Goal: Task Accomplishment & Management: Complete application form

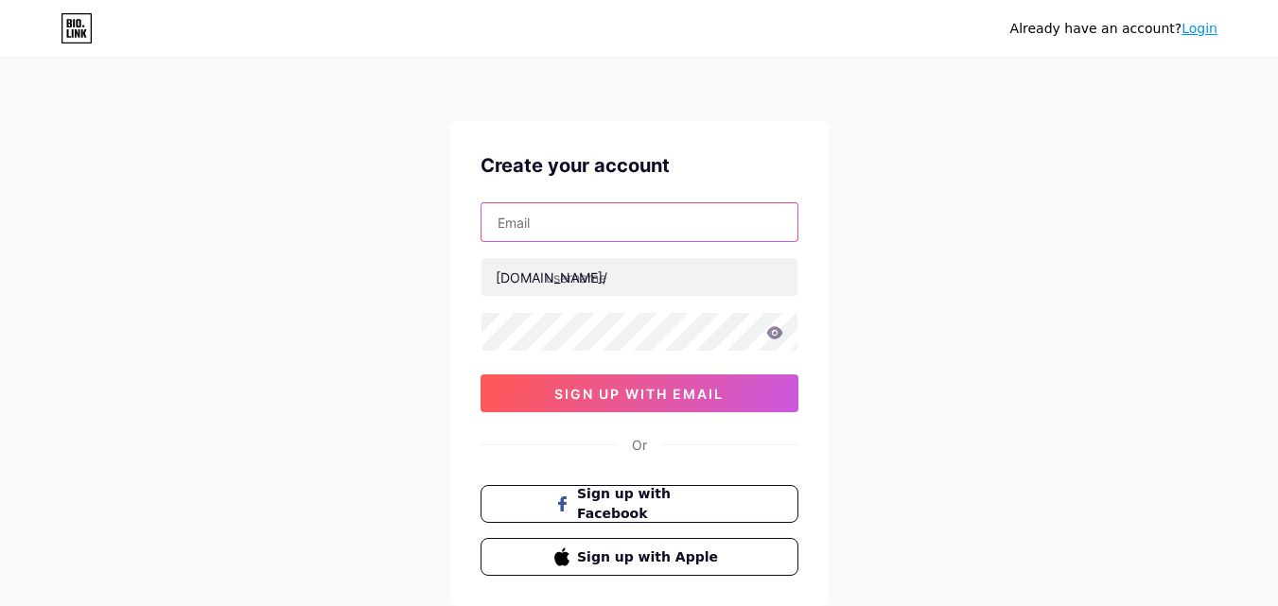
click at [601, 232] on input "text" at bounding box center [639, 222] width 316 height 38
type input "[EMAIL_ADDRESS][DOMAIN_NAME]"
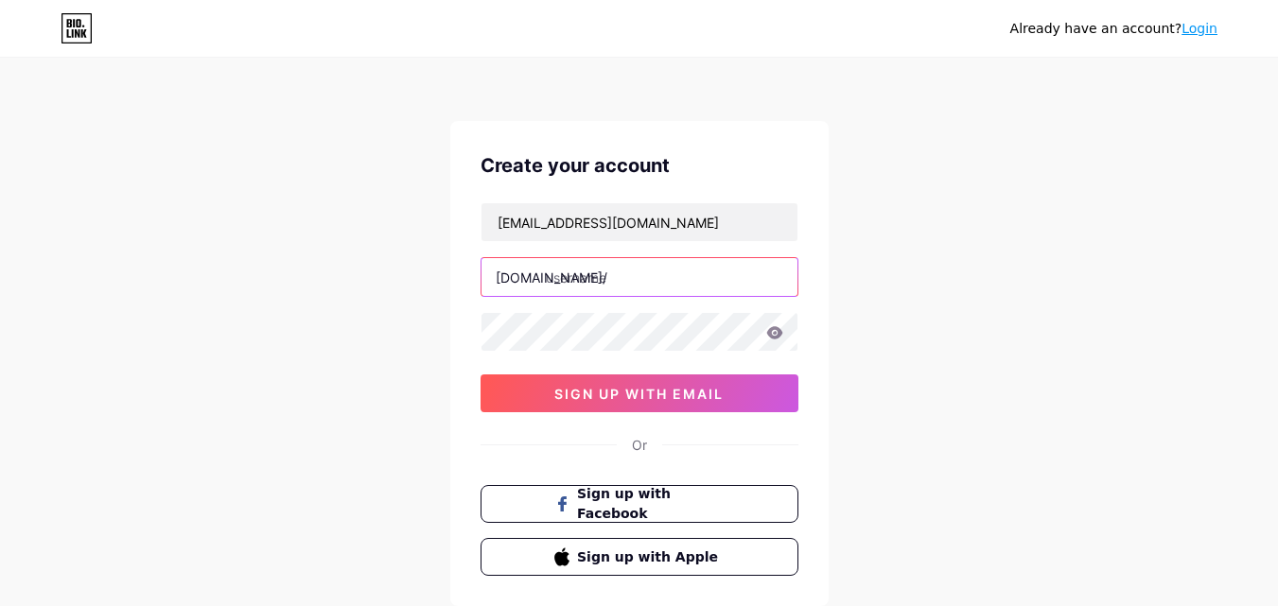
paste input "mypalmleaf"
click at [674, 278] on input "text" at bounding box center [639, 277] width 316 height 38
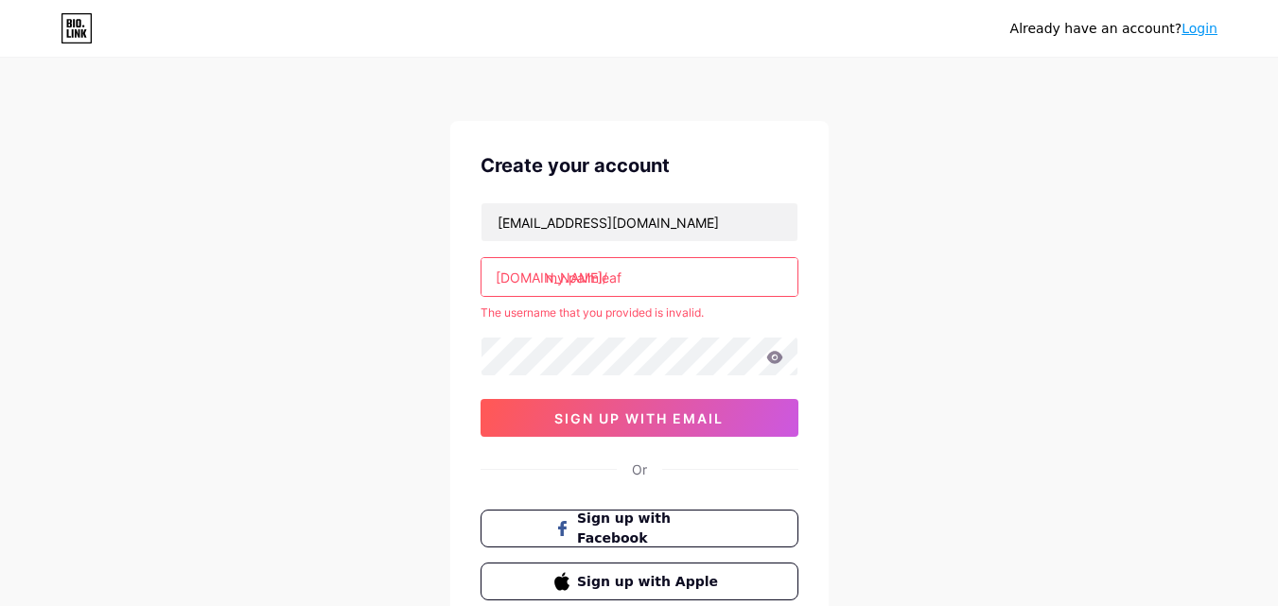
click at [563, 273] on input "my.palmleaf" at bounding box center [639, 277] width 316 height 38
type input "mypalmleaf"
click at [916, 314] on div "Already have an account? Login Create your account my.palm.leaf11@gmail.com bio…" at bounding box center [639, 374] width 1278 height 748
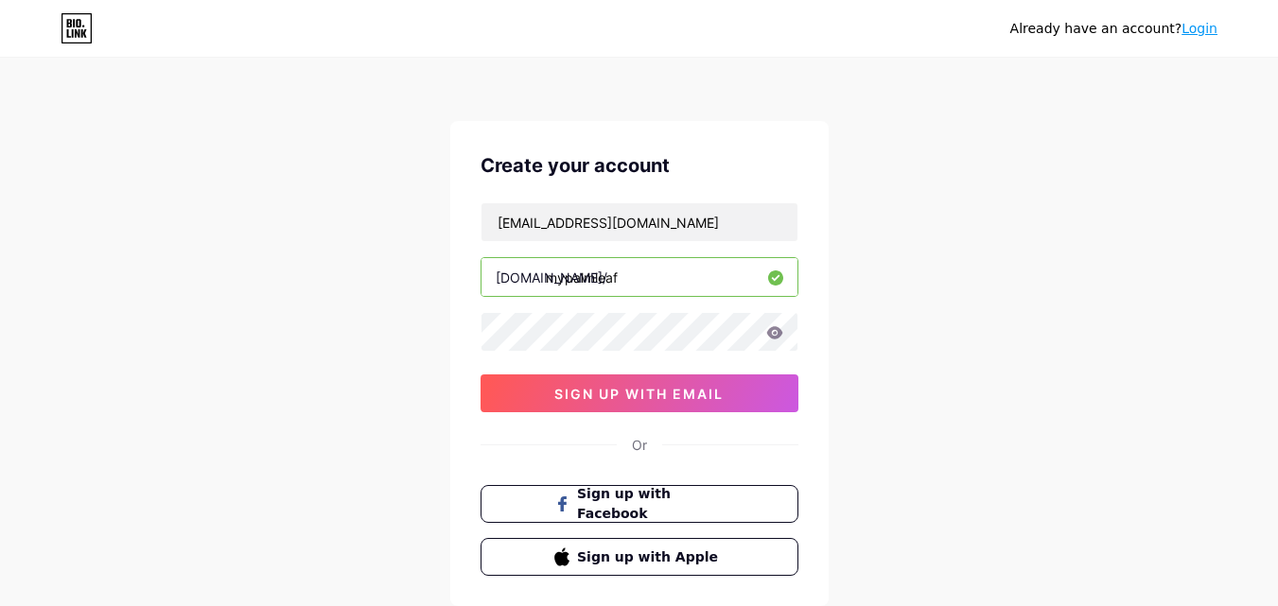
click at [656, 273] on input "mypalmleaf" at bounding box center [639, 277] width 316 height 38
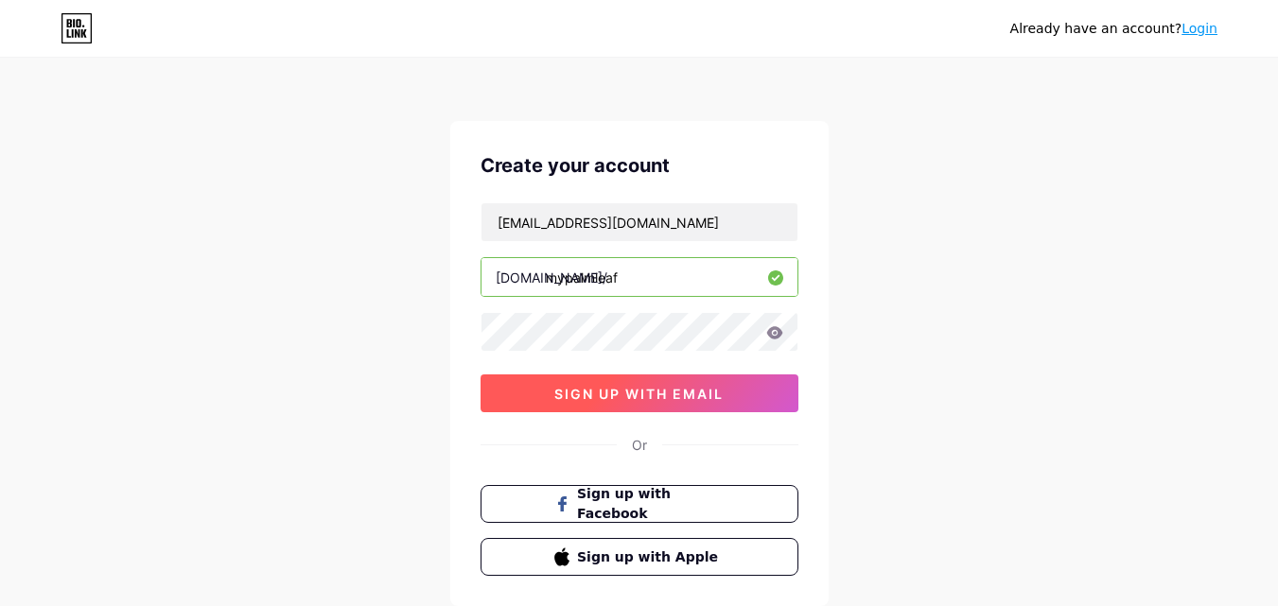
click at [616, 401] on span "sign up with email" at bounding box center [638, 394] width 169 height 16
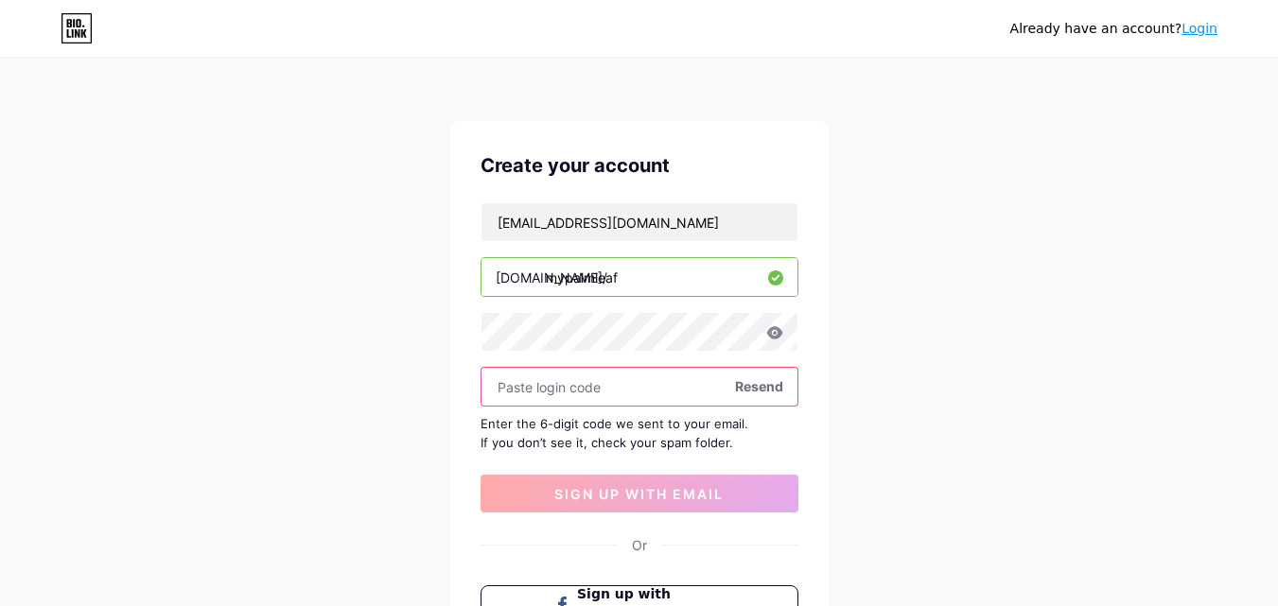
paste input "856273"
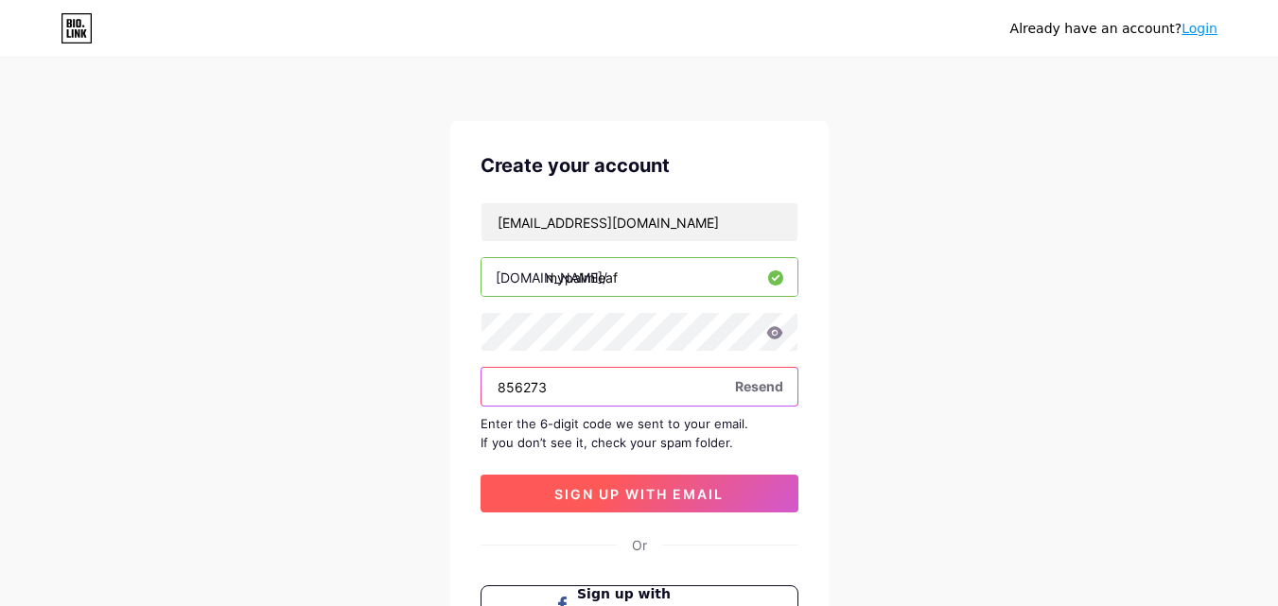
type input "856273"
click at [622, 501] on span "sign up with email" at bounding box center [638, 494] width 169 height 16
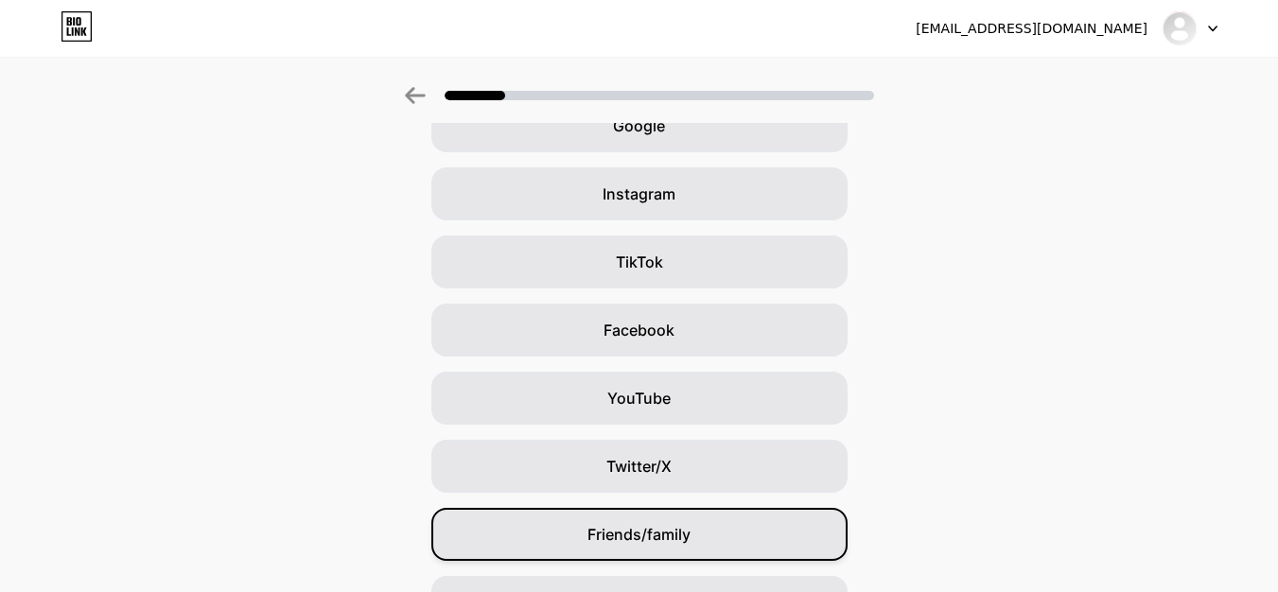
scroll to position [223, 0]
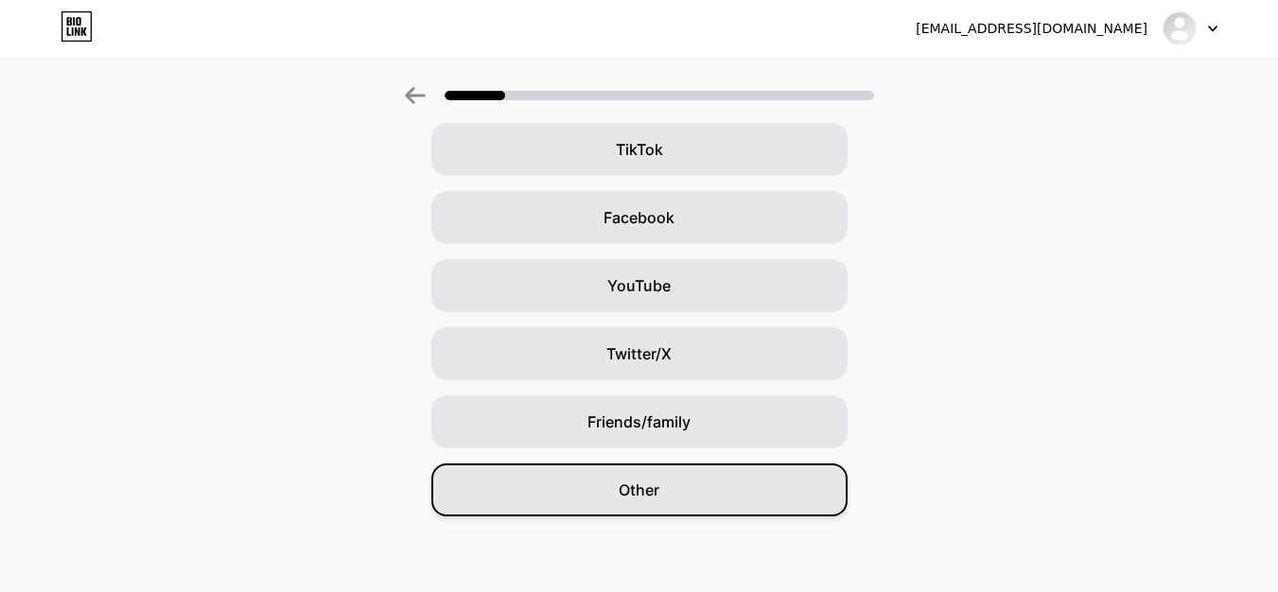
click at [692, 515] on div "Other" at bounding box center [639, 490] width 416 height 53
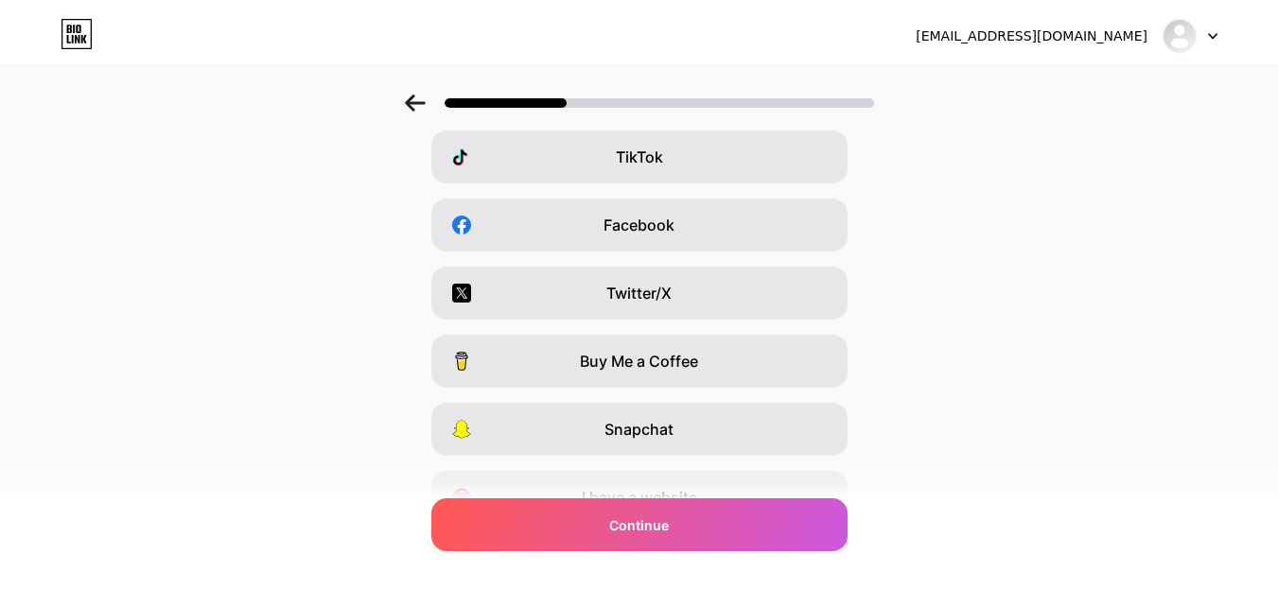
scroll to position [0, 0]
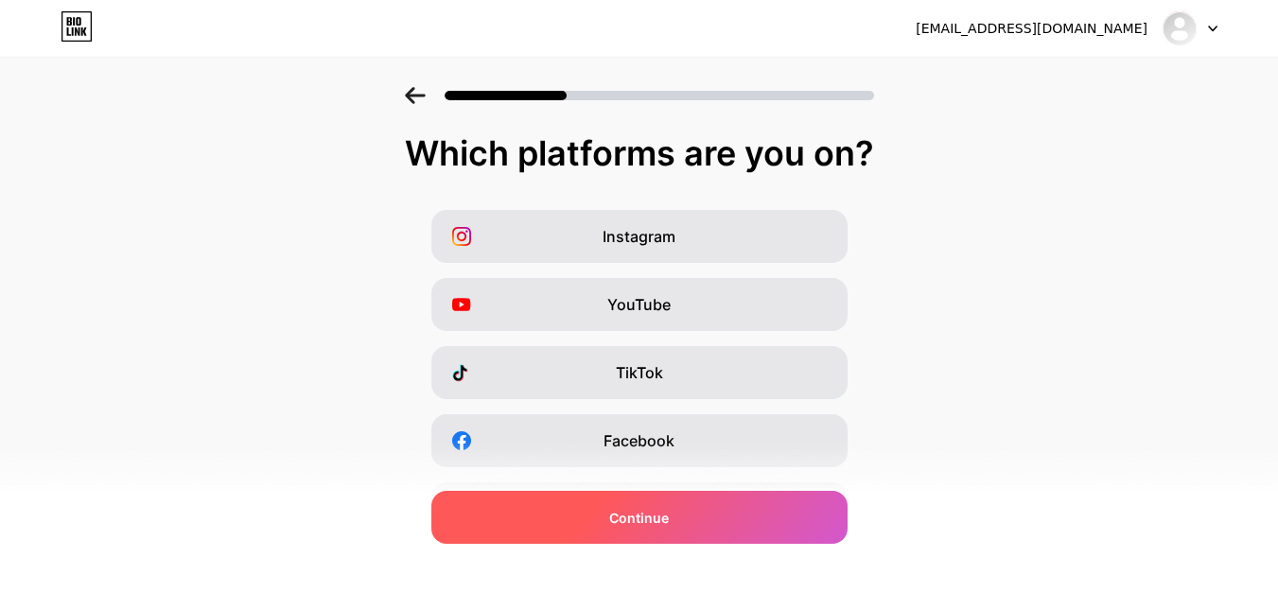
click at [665, 509] on span "Continue" at bounding box center [639, 518] width 60 height 20
click at [679, 536] on div "Continue" at bounding box center [639, 517] width 416 height 53
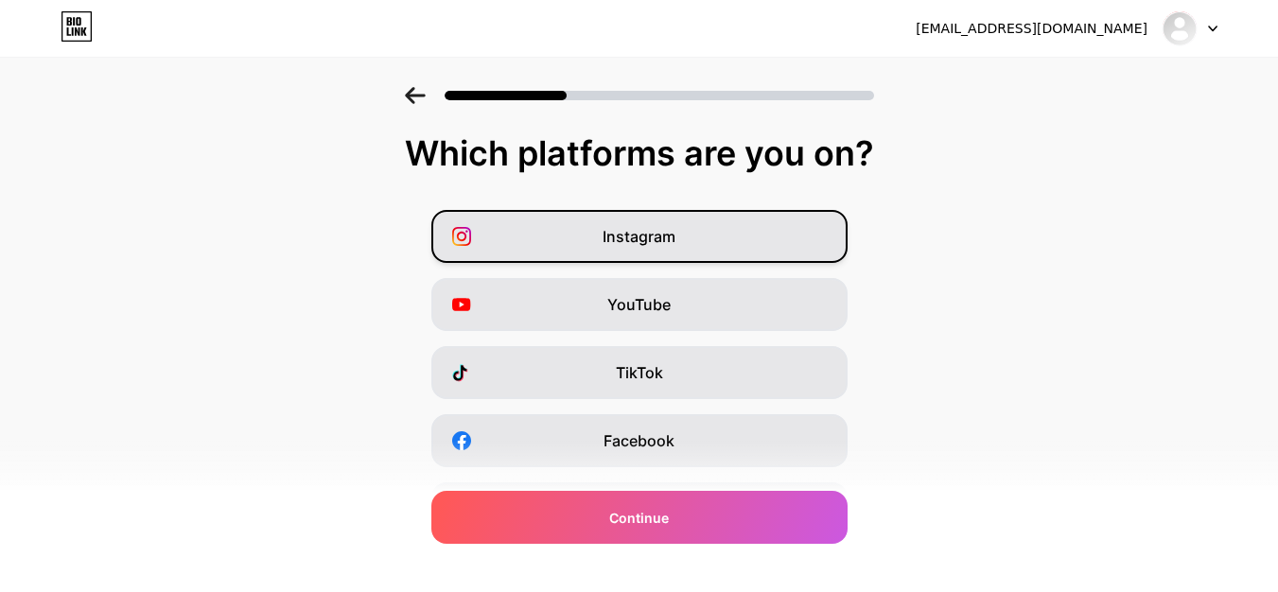
click at [706, 248] on div "Instagram" at bounding box center [639, 236] width 416 height 53
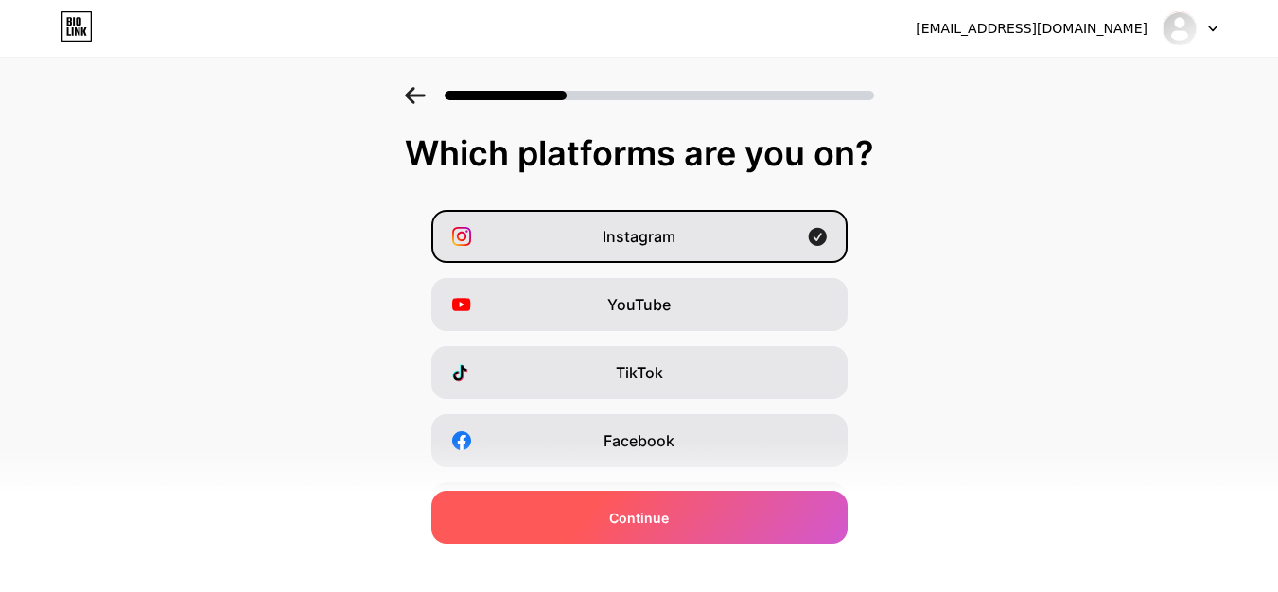
click at [681, 530] on div "Continue" at bounding box center [639, 517] width 416 height 53
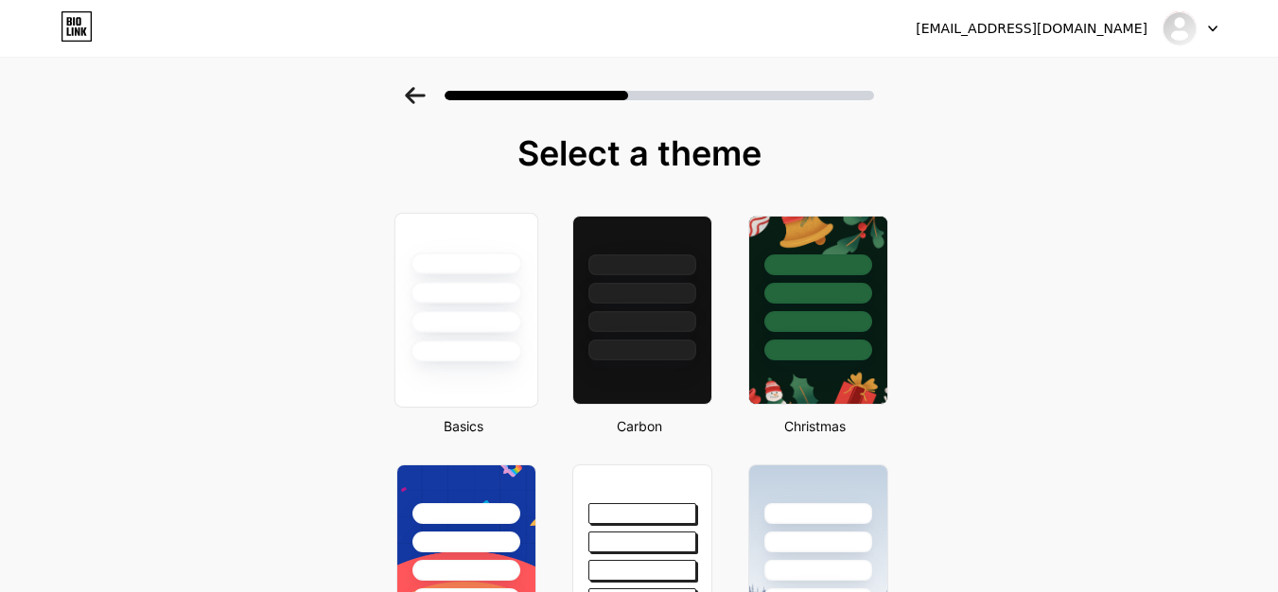
click at [514, 303] on div at bounding box center [466, 293] width 111 height 22
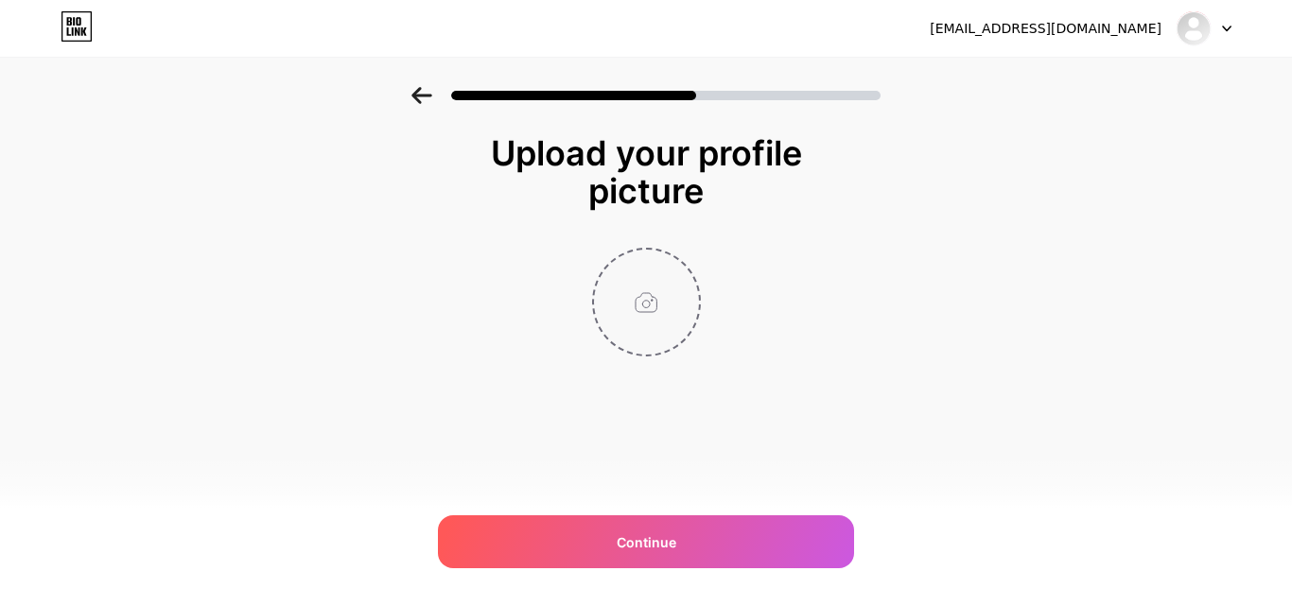
click at [667, 294] on input "file" at bounding box center [646, 302] width 105 height 105
type input "C:\fakepath\My Palm Leaf Logo.jpg"
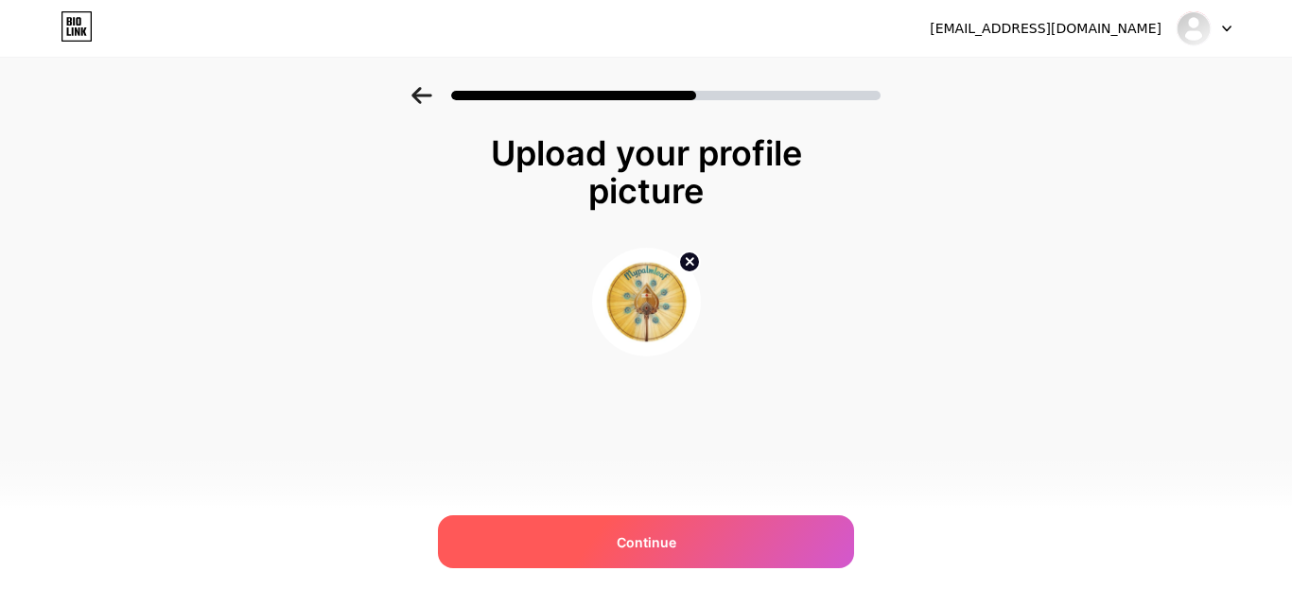
click at [656, 540] on span "Continue" at bounding box center [647, 543] width 60 height 20
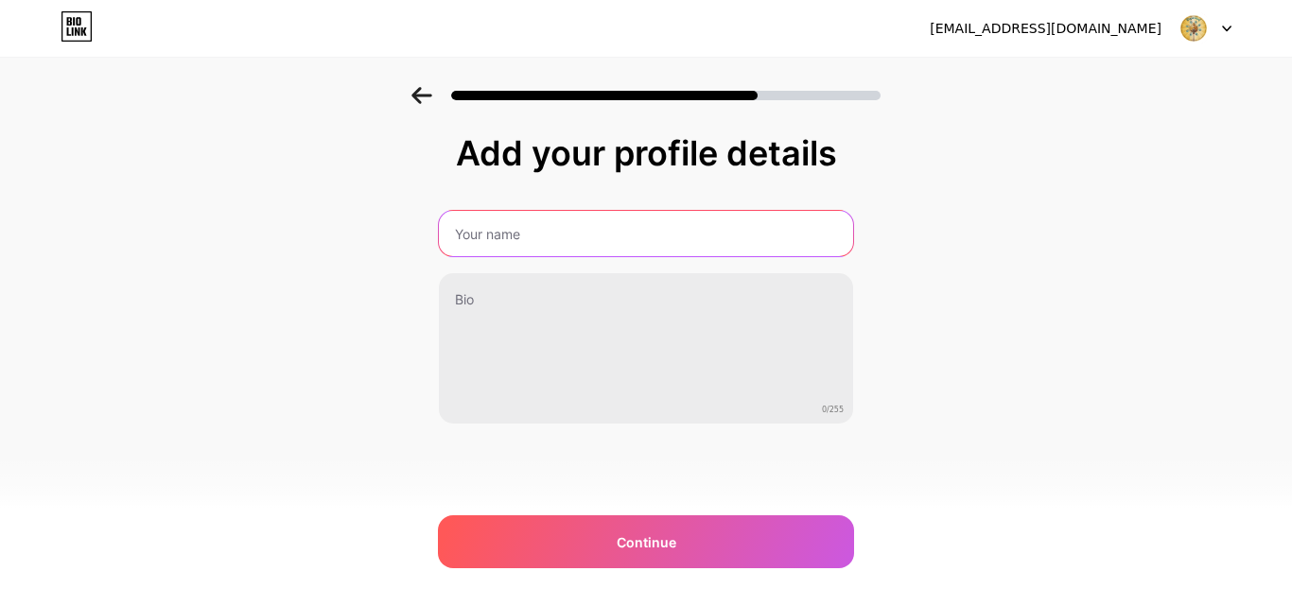
click at [621, 219] on input "text" at bounding box center [646, 233] width 414 height 45
type input "My Palm Leaf"
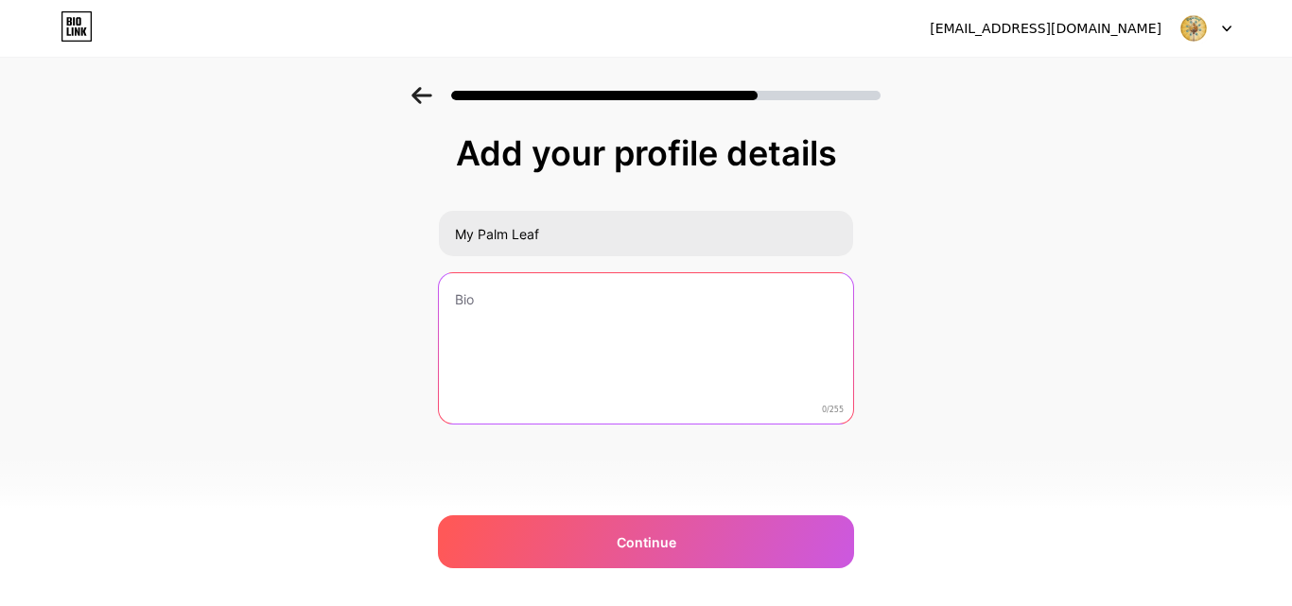
click at [683, 312] on textarea at bounding box center [646, 349] width 414 height 152
paste textarea "My Palm Leaf ist Ihr Tor zu den alten Palmblatt-Lesungen, die von den Rishis in…"
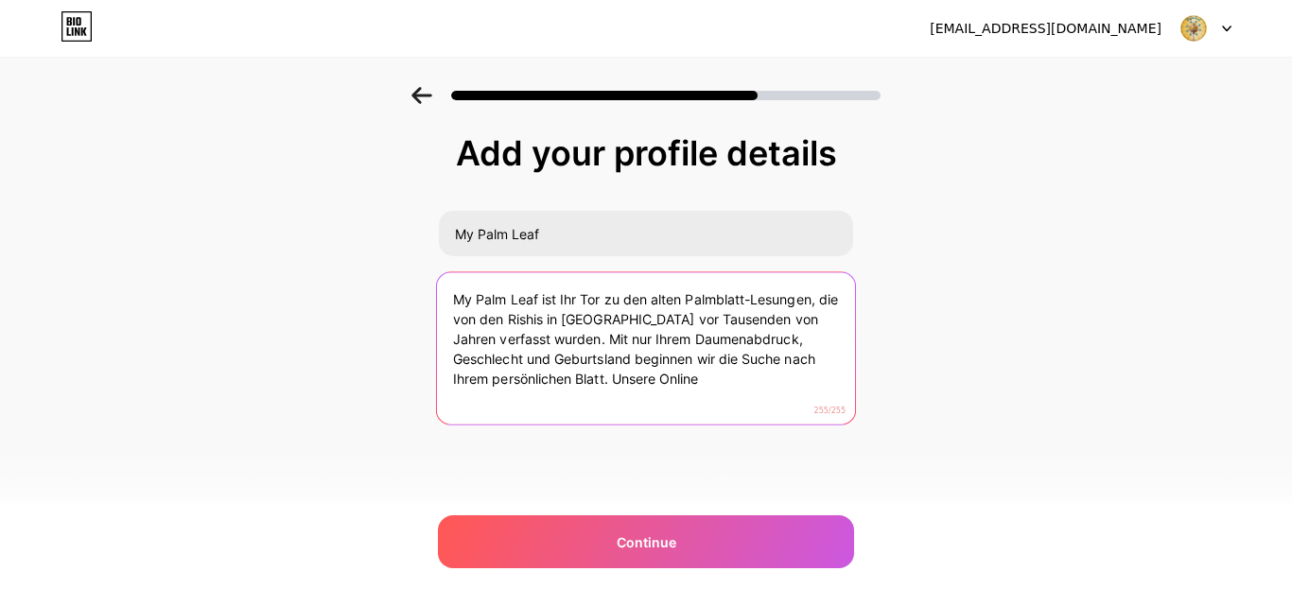
click at [656, 307] on textarea "My Palm Leaf ist Ihr Tor zu den alten Palmblatt-Lesungen, die von den Rishis in…" at bounding box center [646, 349] width 418 height 154
paste textarea
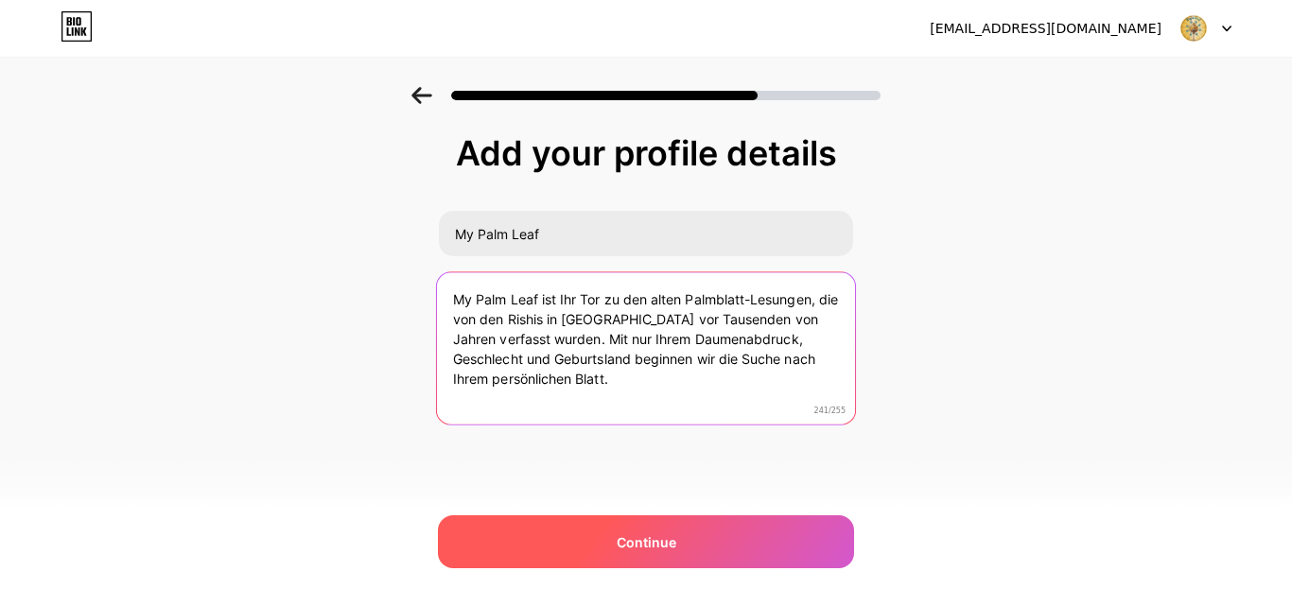
type textarea "My Palm Leaf ist Ihr Tor zu den alten Palmblatt-Lesungen, die von den Rishis in…"
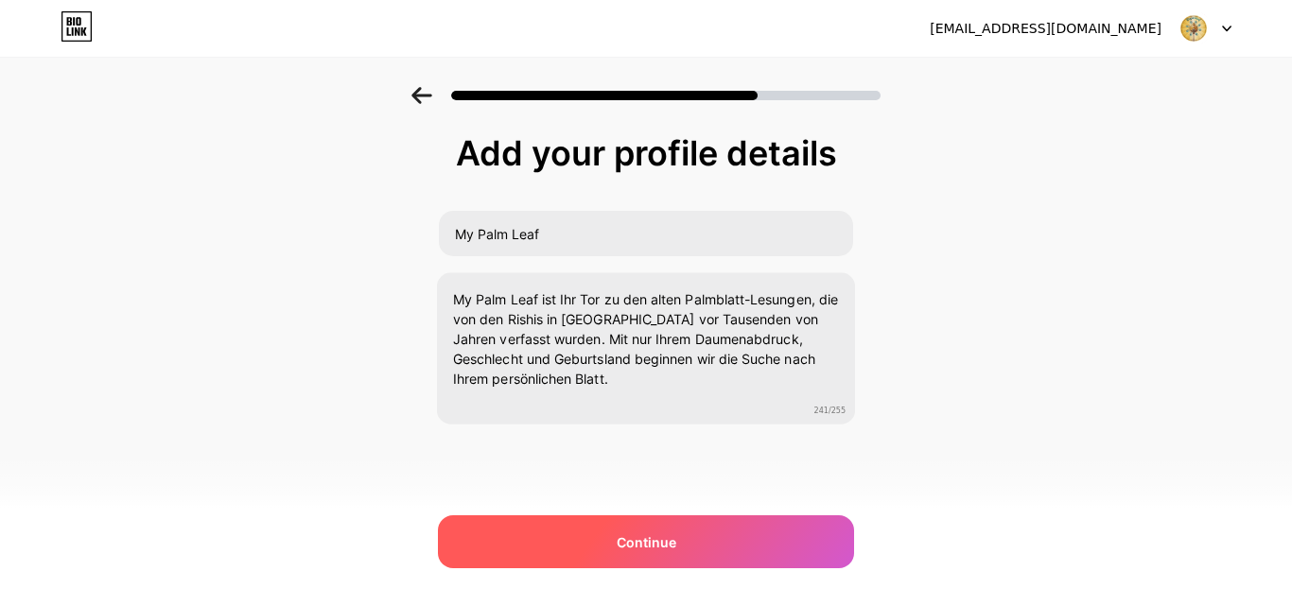
click at [694, 532] on div "Continue" at bounding box center [646, 542] width 416 height 53
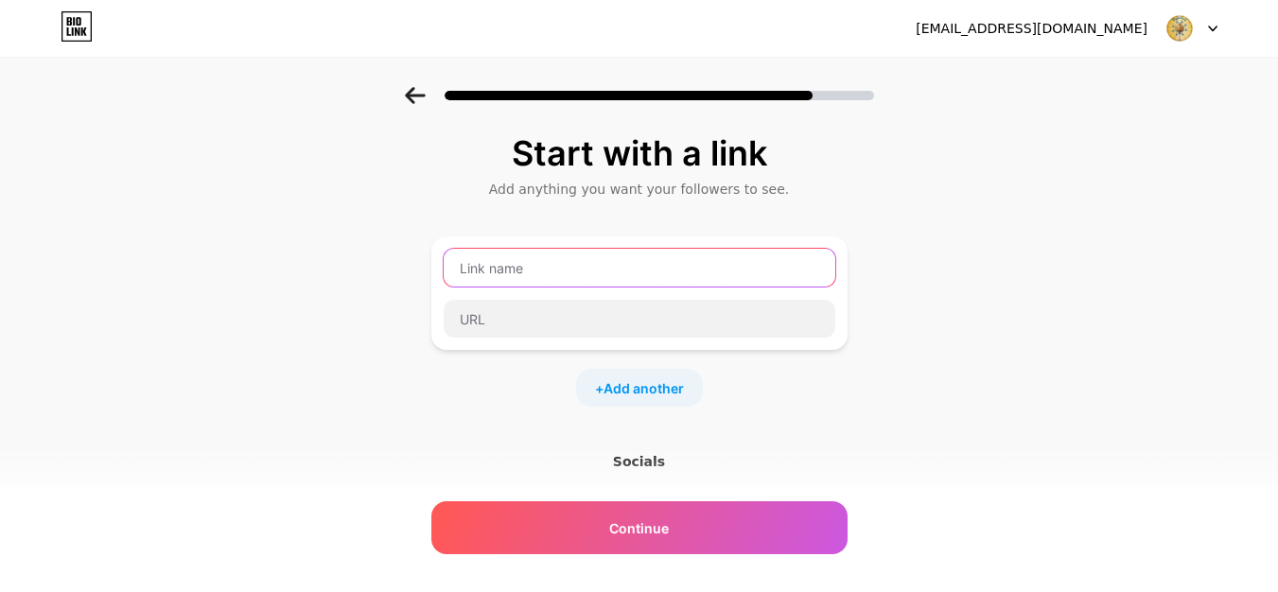
click at [559, 272] on input "text" at bounding box center [640, 268] width 392 height 38
click at [578, 264] on input "text" at bounding box center [640, 268] width 392 height 38
paste input "My Palm Leaf"
type input "My Palm Leaf"
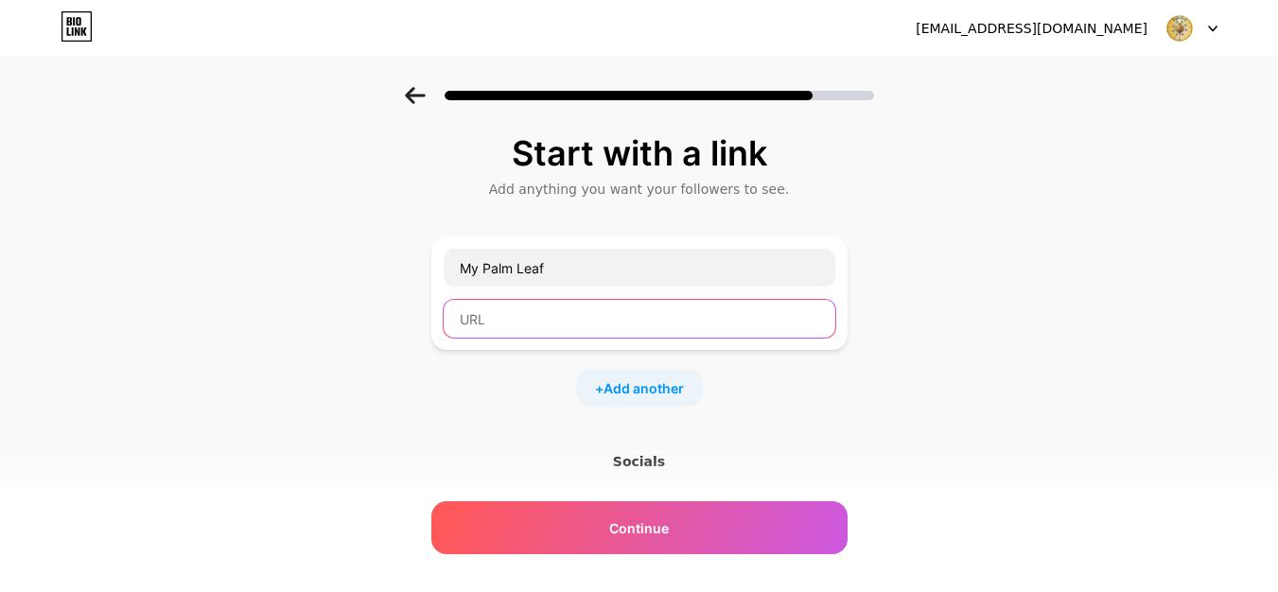
click at [526, 325] on input "text" at bounding box center [640, 319] width 392 height 38
paste input "https://mypalmleaf.com/de/"
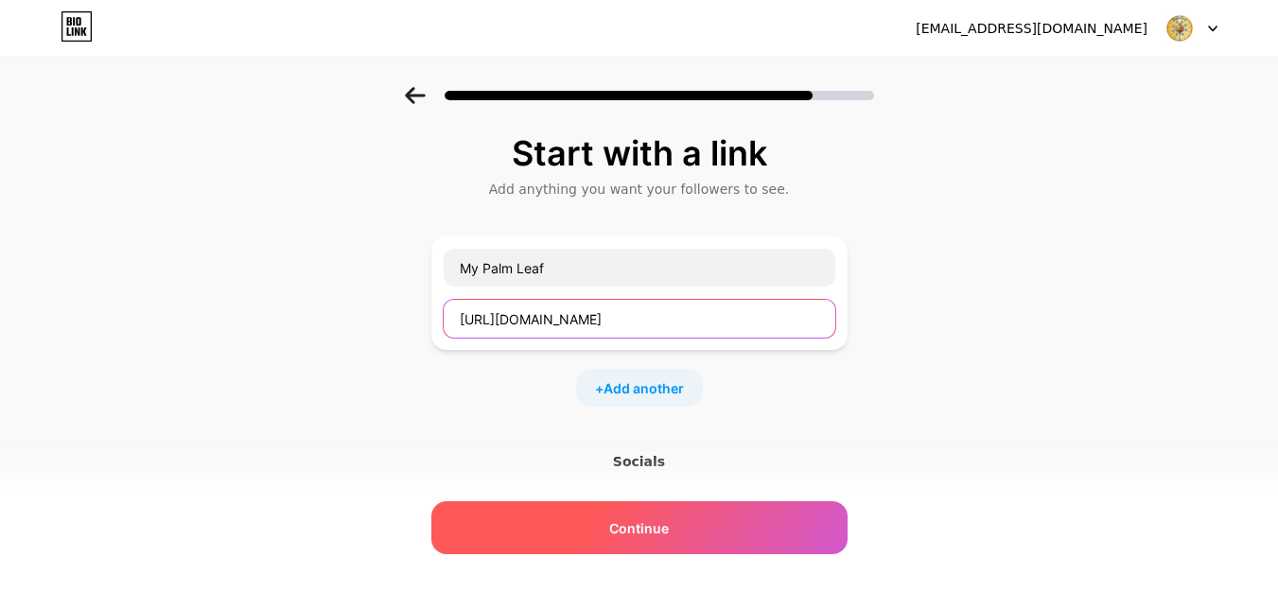
type input "https://mypalmleaf.com/de/"
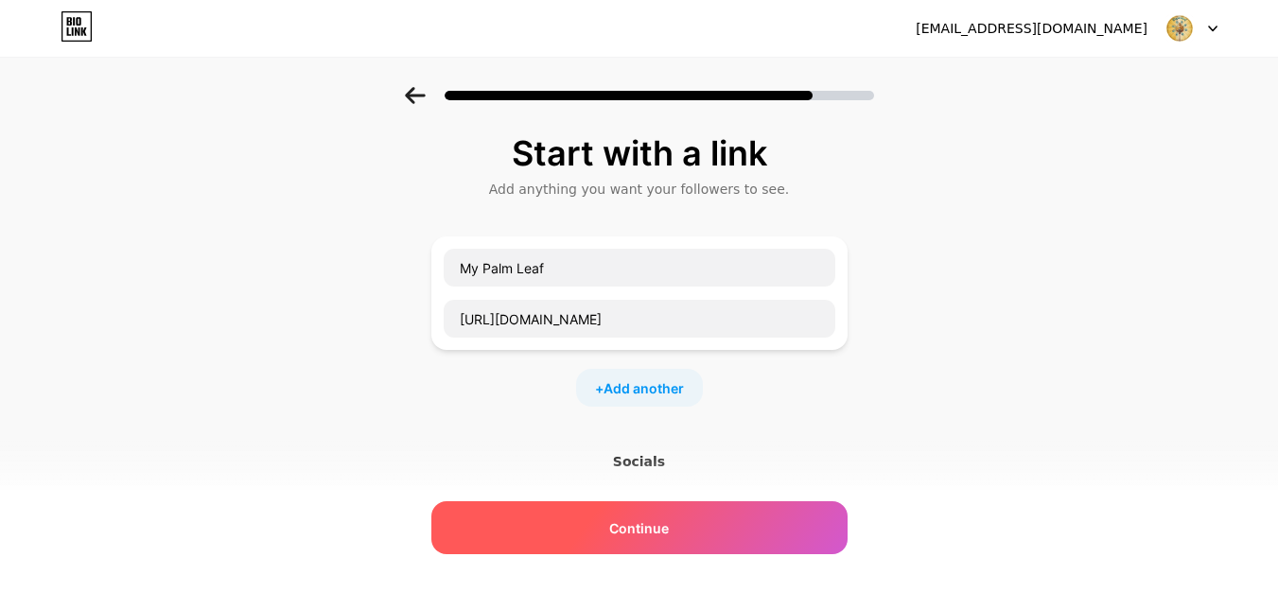
click at [655, 521] on span "Continue" at bounding box center [639, 528] width 60 height 20
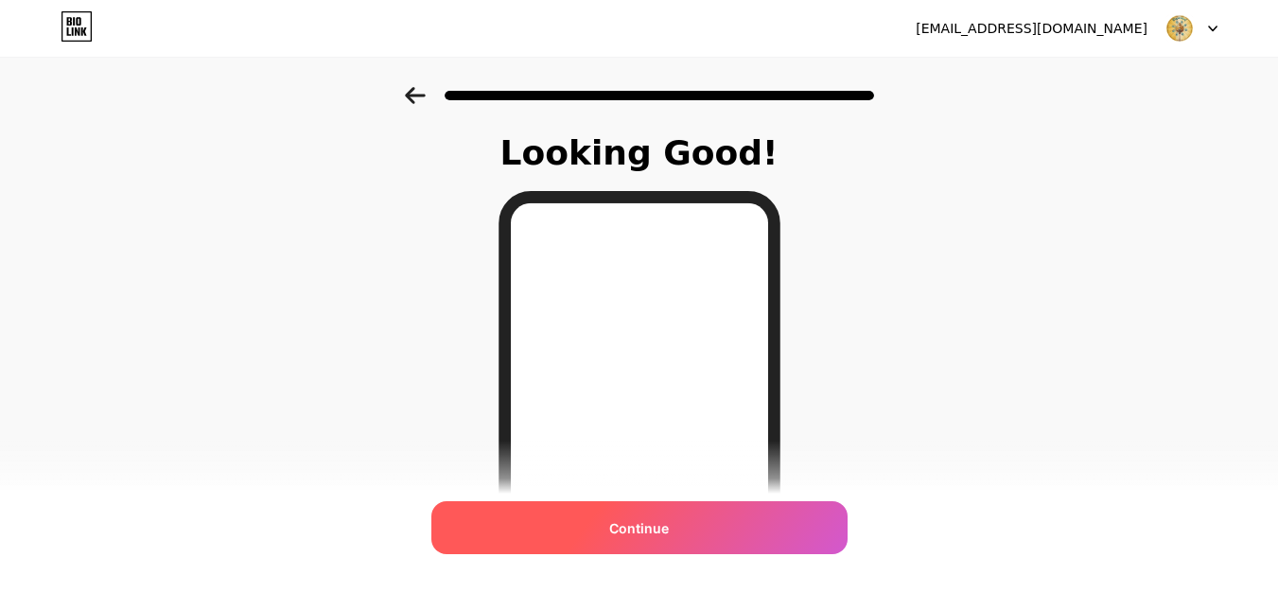
click at [647, 522] on span "Continue" at bounding box center [639, 528] width 60 height 20
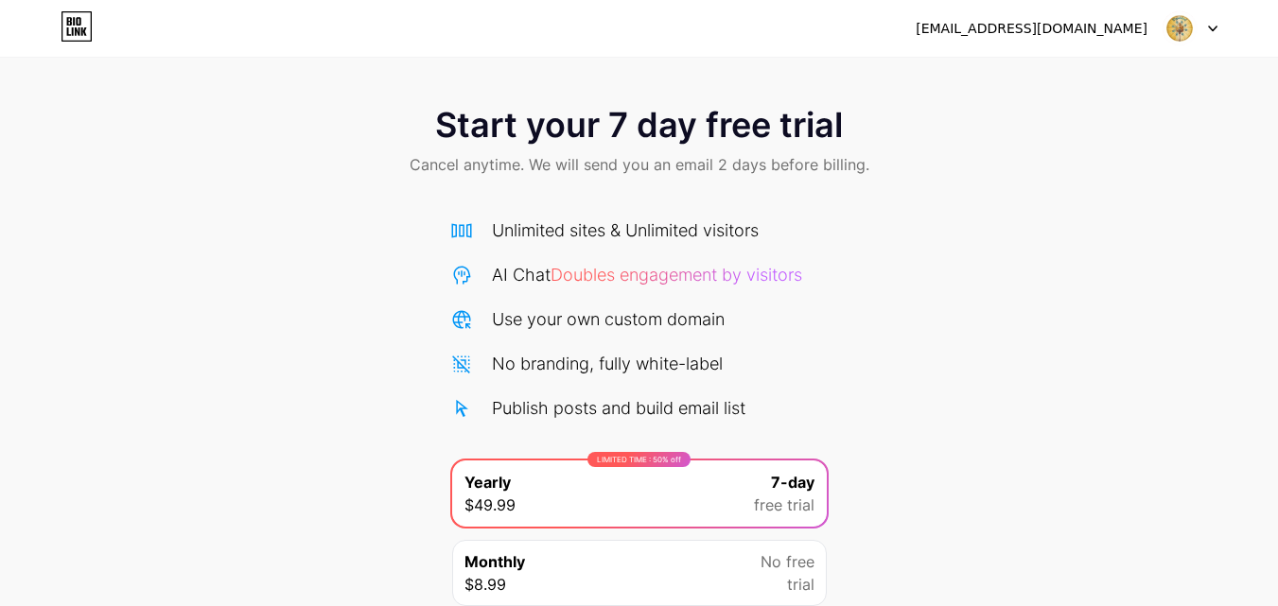
click at [79, 24] on icon at bounding box center [78, 21] width 5 height 9
click at [606, 117] on span "Start your 7 day free trial" at bounding box center [639, 125] width 408 height 38
click at [1213, 27] on icon at bounding box center [1212, 29] width 9 height 7
click at [83, 13] on icon at bounding box center [77, 26] width 32 height 30
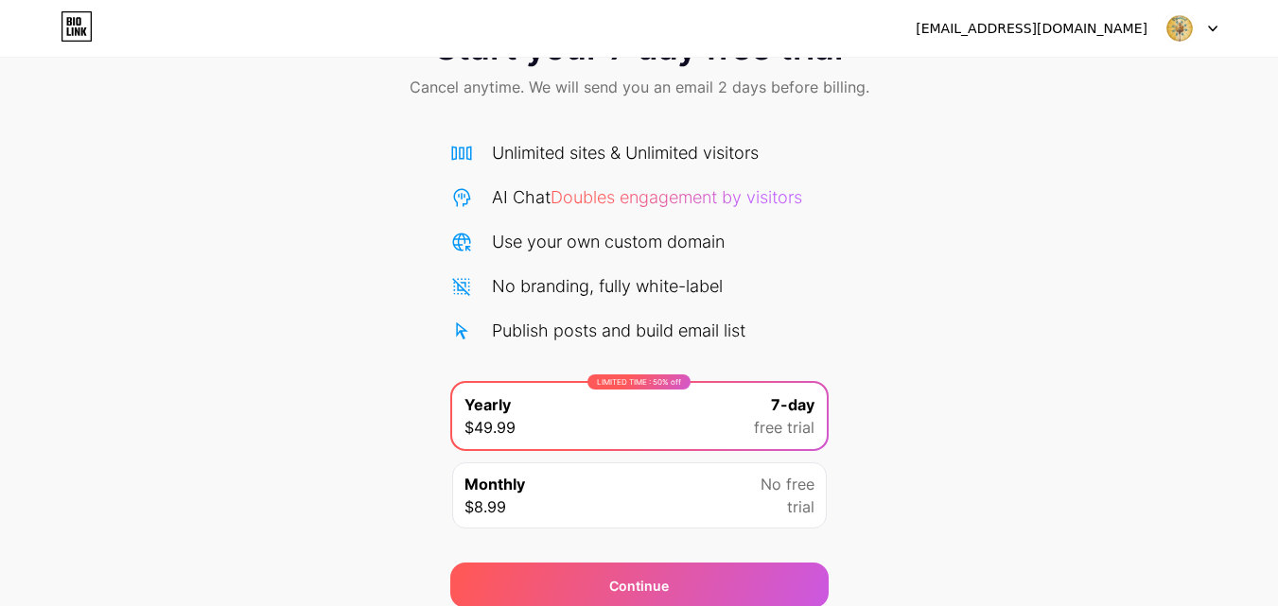
scroll to position [155, 0]
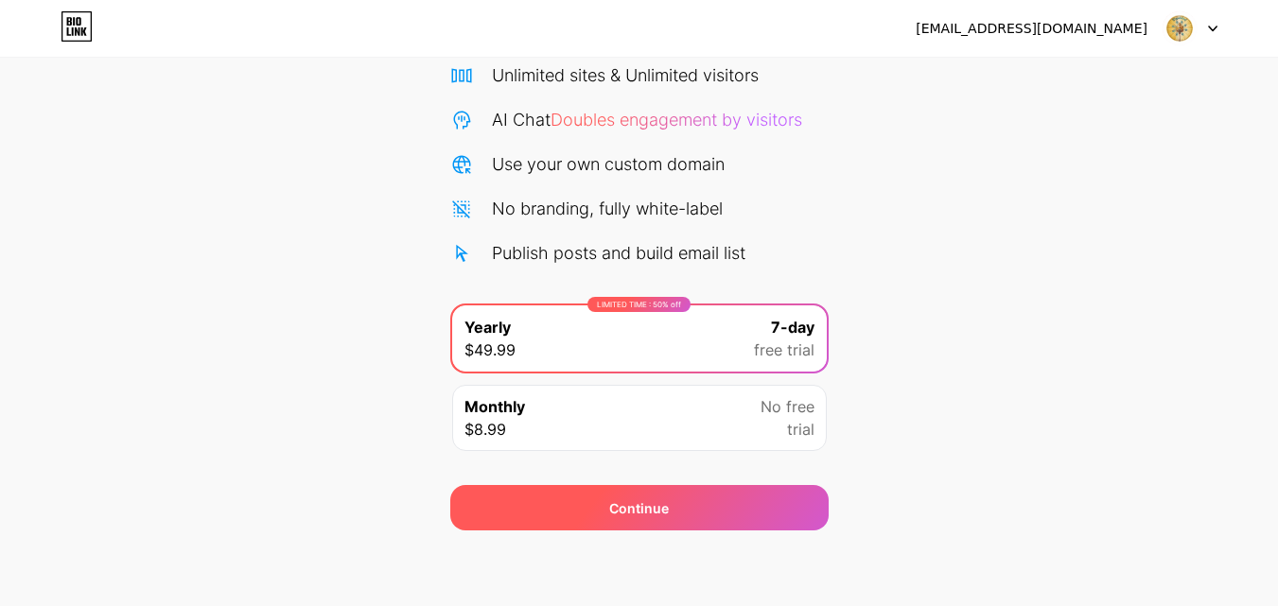
click at [625, 509] on div "Continue" at bounding box center [639, 509] width 60 height 20
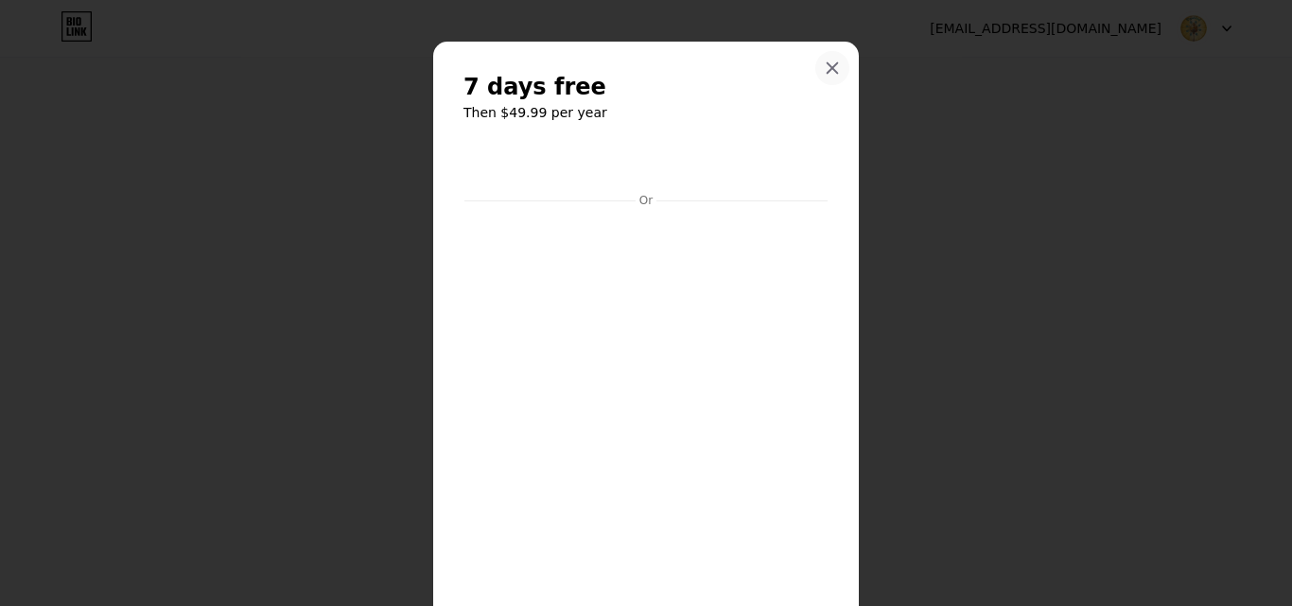
click at [828, 70] on icon at bounding box center [833, 68] width 10 height 10
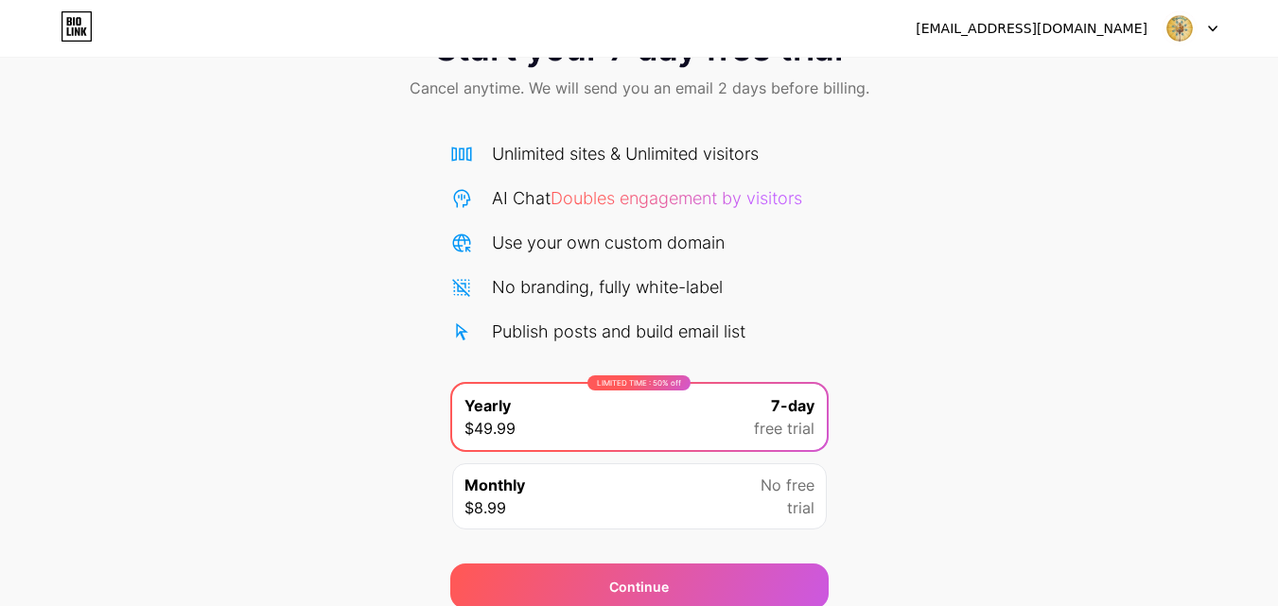
scroll to position [155, 0]
